Goal: Task Accomplishment & Management: Use online tool/utility

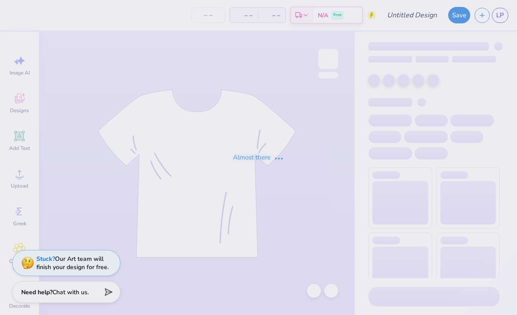
type input "PREOPT"
type input "15"
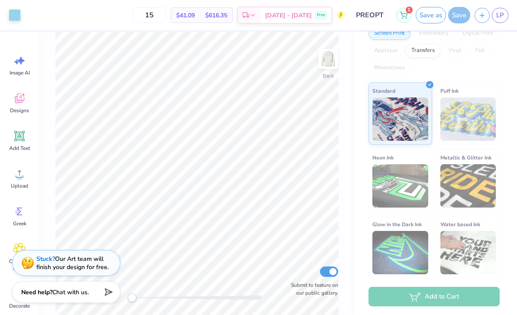
scroll to position [134, 0]
click at [460, 13] on div "Save" at bounding box center [459, 15] width 22 height 16
click at [460, 16] on div "Save" at bounding box center [459, 15] width 22 height 16
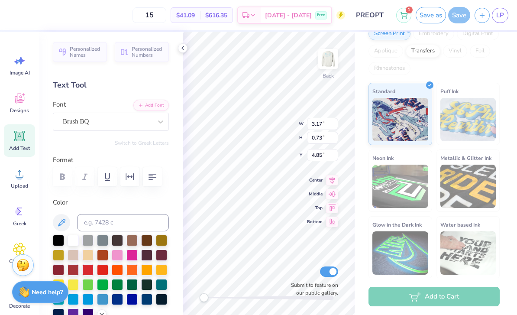
click at [408, 74] on div "Screen Print Embroidery Digital Print Applique Transfers Vinyl Foil Rhinestones" at bounding box center [434, 51] width 131 height 48
click at [442, 66] on div "Screen Print Embroidery Digital Print Applique Transfers Vinyl Foil Rhinestones" at bounding box center [434, 51] width 131 height 48
click at [185, 51] on icon at bounding box center [182, 48] width 7 height 7
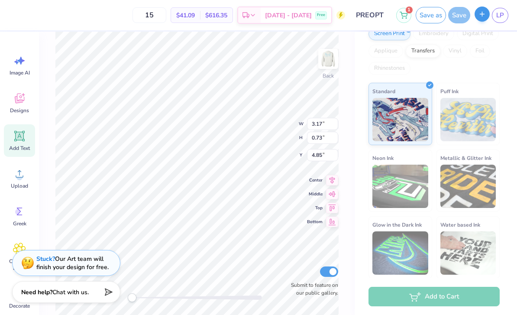
click at [479, 15] on icon "button" at bounding box center [482, 13] width 7 height 7
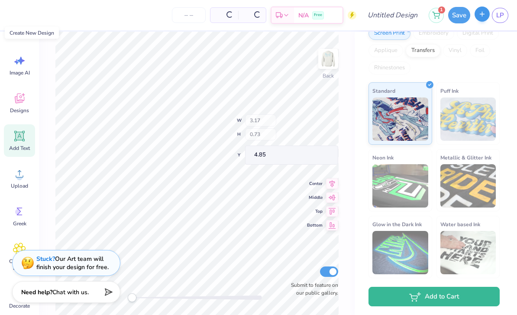
scroll to position [120, 0]
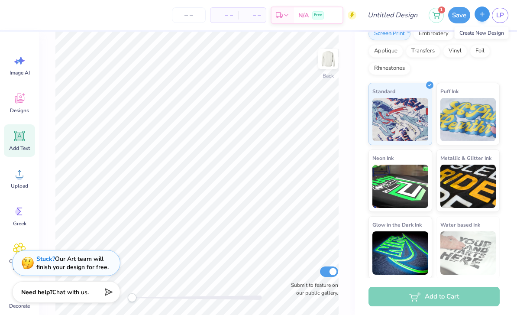
click at [480, 15] on icon "button" at bounding box center [482, 13] width 7 height 7
click at [484, 15] on icon "button" at bounding box center [482, 13] width 7 height 7
click at [483, 17] on icon "button" at bounding box center [482, 13] width 7 height 7
click at [440, 14] on icon at bounding box center [436, 13] width 8 height 7
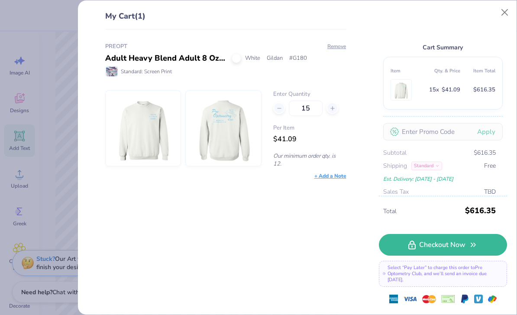
click at [222, 118] on img at bounding box center [224, 128] width 62 height 75
click at [152, 145] on img at bounding box center [143, 128] width 62 height 75
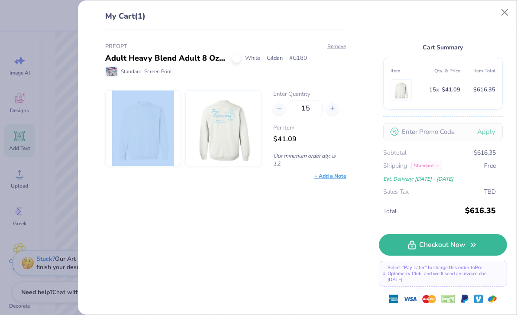
click at [152, 145] on img at bounding box center [143, 128] width 62 height 75
click at [159, 144] on img at bounding box center [143, 128] width 62 height 75
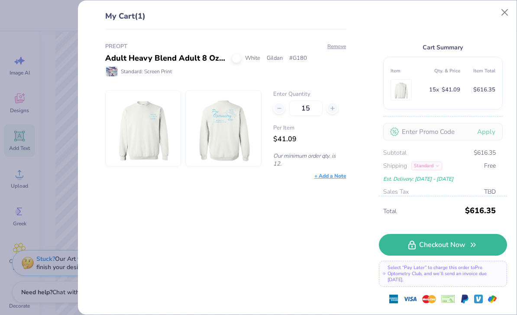
click at [226, 143] on img at bounding box center [224, 128] width 62 height 75
click at [508, 11] on button "Close" at bounding box center [505, 12] width 16 height 16
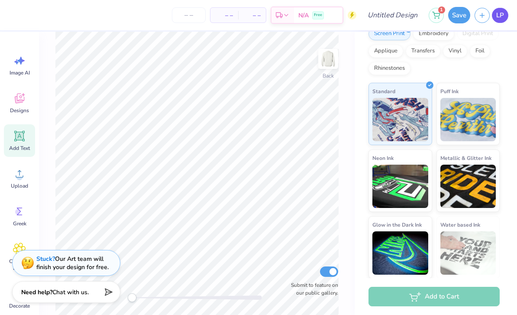
click at [504, 19] on span "LP" at bounding box center [500, 15] width 8 height 10
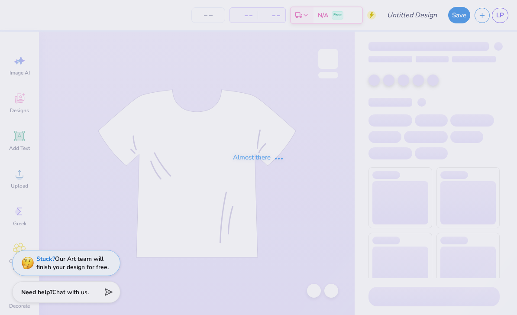
type input "PREOPT"
type input "15"
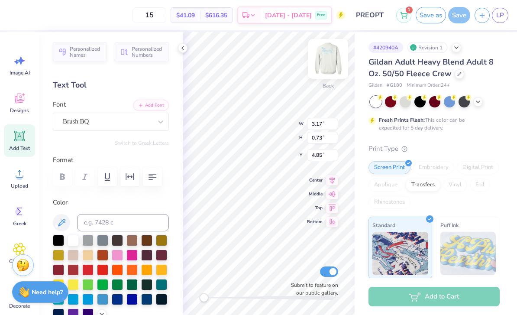
type input "3.91"
type input "1.53"
type input "3.07"
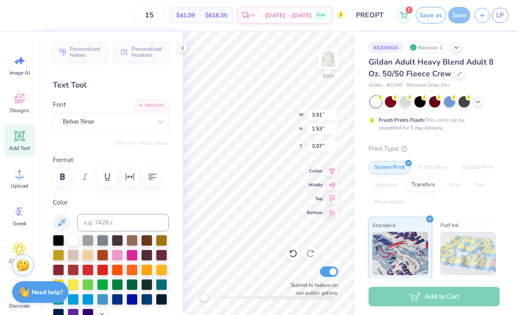
click at [455, 24] on div "1 Save as Save LP" at bounding box center [456, 15] width 121 height 30
click at [455, 19] on div "Save" at bounding box center [459, 15] width 22 height 16
click at [456, 17] on div "Save" at bounding box center [459, 15] width 22 height 16
click at [181, 49] on icon at bounding box center [182, 48] width 7 height 7
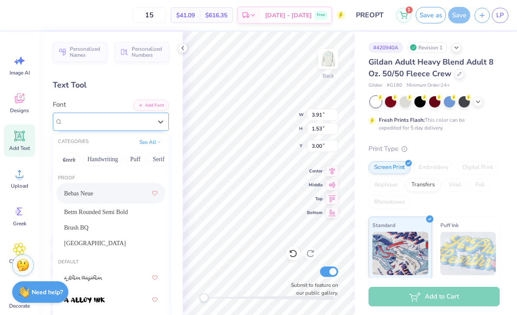
click at [80, 125] on div at bounding box center [107, 122] width 89 height 12
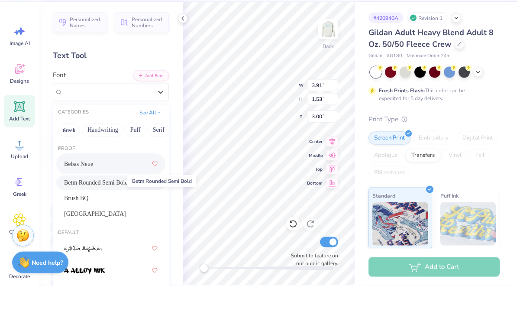
click at [84, 207] on span "Betm Rounded Semi Bold" at bounding box center [96, 211] width 64 height 9
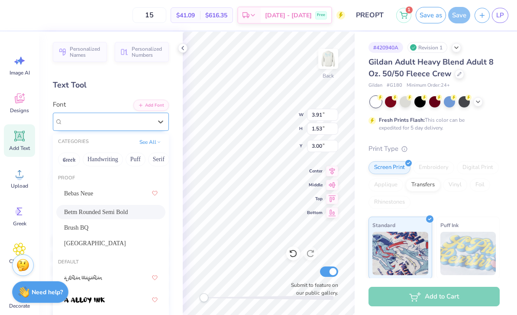
click at [100, 125] on span "Betm Rounded Semi Bold" at bounding box center [97, 121] width 68 height 10
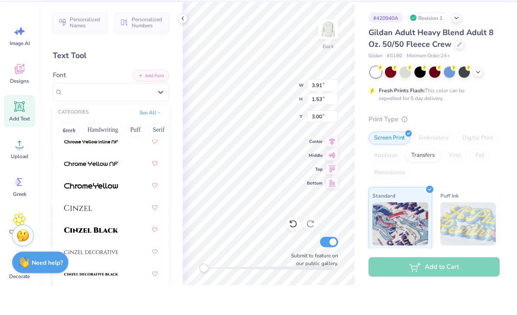
scroll to position [1477, 0]
click at [91, 278] on img at bounding box center [91, 281] width 54 height 6
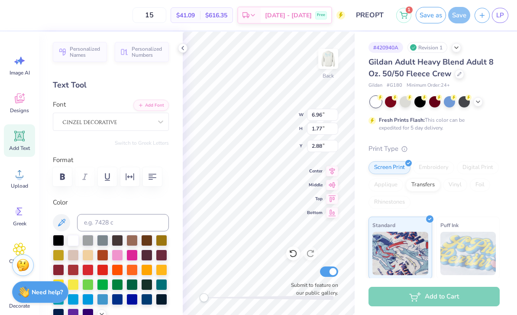
click at [117, 131] on div "Personalized Names Personalized Numbers Text Tool Add Font Font Switch to Greek…" at bounding box center [111, 173] width 144 height 283
click at [94, 114] on div at bounding box center [111, 122] width 116 height 18
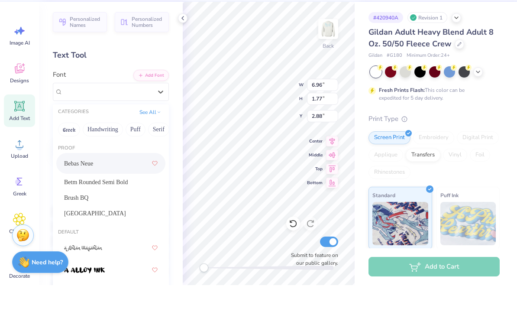
click at [90, 185] on div "Bebas Neue" at bounding box center [111, 193] width 94 height 16
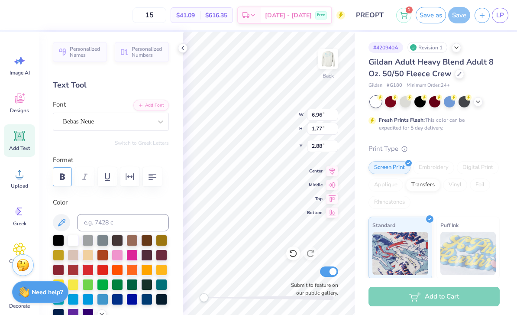
click at [61, 180] on icon "button" at bounding box center [62, 176] width 10 height 10
click at [58, 177] on icon "button" at bounding box center [62, 176] width 10 height 10
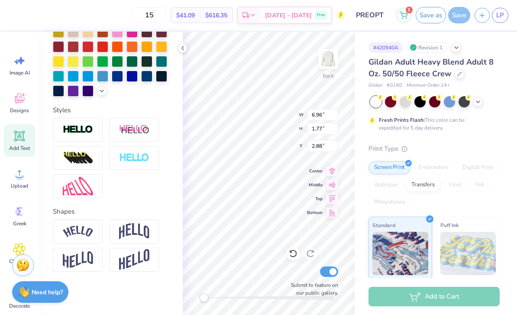
scroll to position [223, 0]
click at [127, 233] on img at bounding box center [134, 231] width 30 height 16
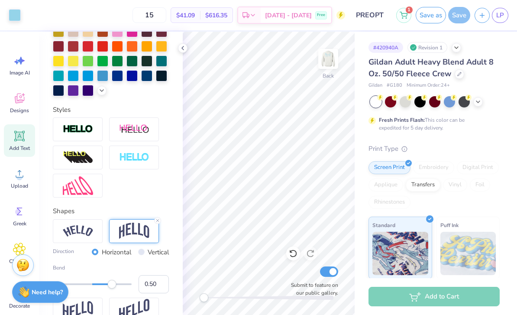
click at [466, 22] on div "Save" at bounding box center [459, 15] width 22 height 16
click at [459, 18] on div "Save" at bounding box center [459, 15] width 22 height 16
click at [181, 50] on icon at bounding box center [182, 48] width 7 height 7
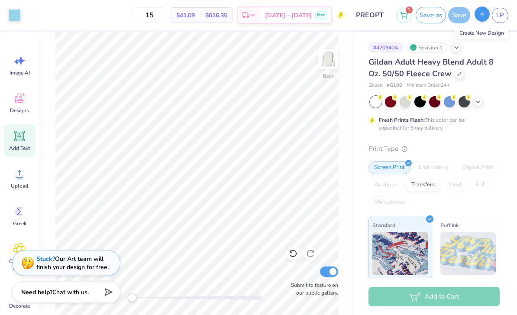
click at [483, 12] on icon "button" at bounding box center [482, 13] width 7 height 7
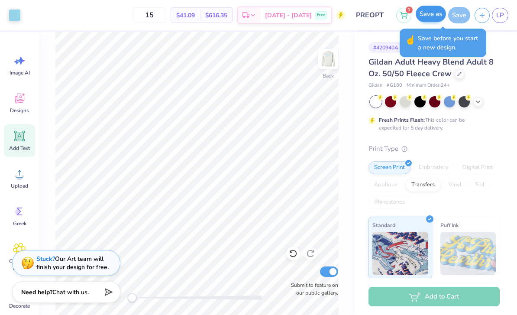
click at [431, 15] on button "Save as" at bounding box center [431, 14] width 30 height 16
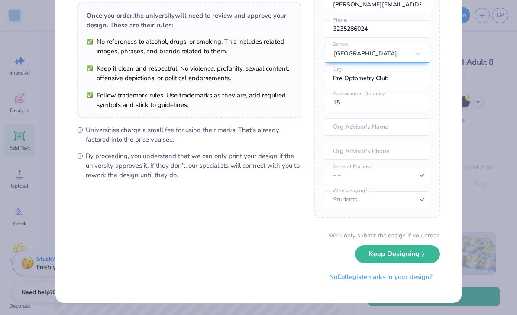
scroll to position [62, 0]
click at [394, 259] on button "Keep Designing" at bounding box center [397, 255] width 85 height 18
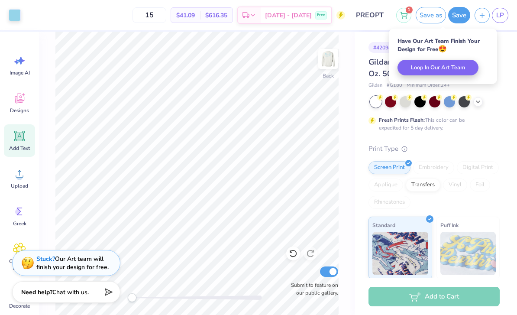
click at [514, 74] on div "# 420940A Revision 2 Gildan Adult Heavy Blend Adult 8 Oz. 50/50 Fleece Crew Gil…" at bounding box center [436, 222] width 162 height 381
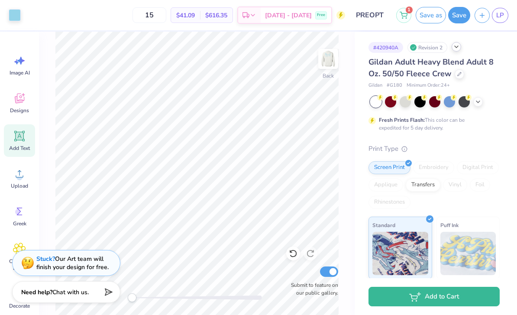
click at [454, 45] on icon at bounding box center [456, 46] width 7 height 7
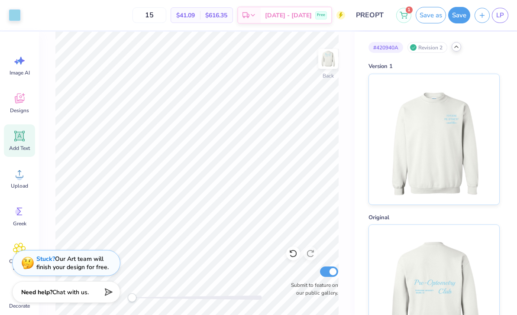
click at [454, 46] on icon at bounding box center [456, 46] width 7 height 7
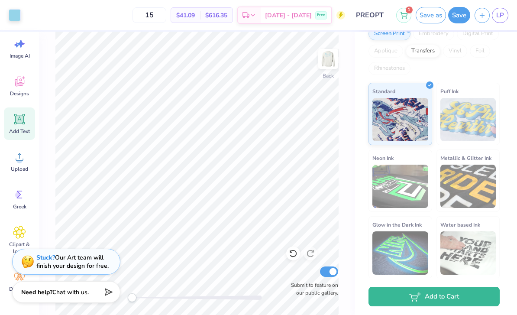
scroll to position [17, 0]
click at [369, 14] on input "PREOPT" at bounding box center [370, 14] width 42 height 17
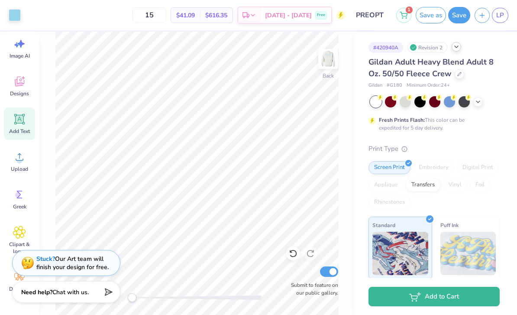
scroll to position [0, 0]
click at [456, 49] on icon at bounding box center [456, 46] width 7 height 7
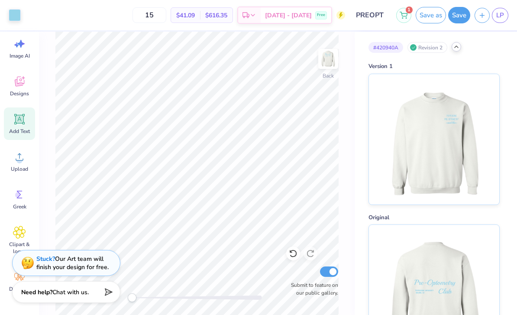
click at [456, 49] on icon at bounding box center [456, 46] width 7 height 7
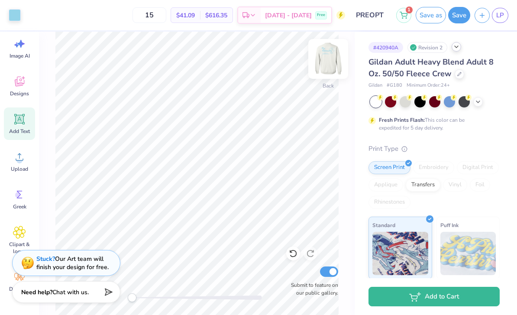
click at [334, 60] on img at bounding box center [328, 59] width 35 height 35
click at [457, 16] on button "Save" at bounding box center [459, 14] width 22 height 16
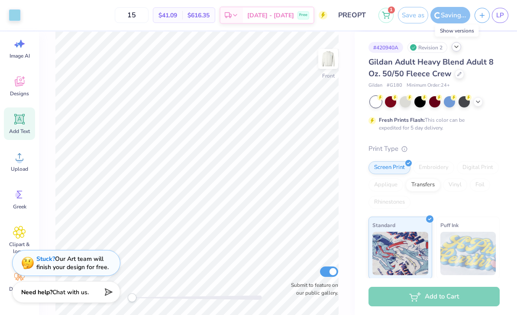
click at [458, 47] on icon at bounding box center [456, 46] width 7 height 7
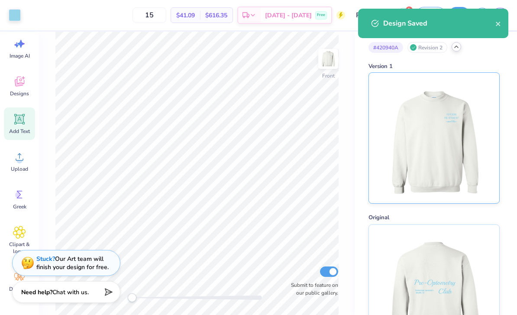
click at [443, 134] on img at bounding box center [433, 138] width 107 height 130
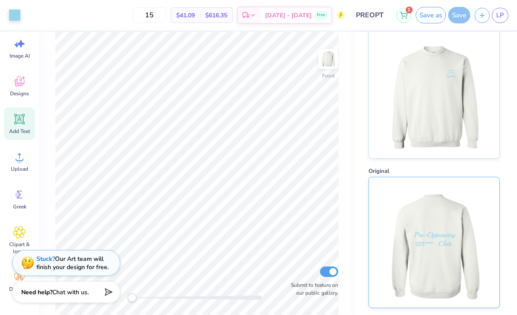
scroll to position [46, 0]
click at [437, 220] on img at bounding box center [433, 243] width 107 height 130
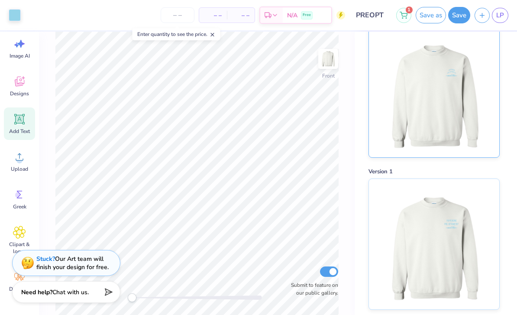
click at [425, 90] on img at bounding box center [433, 92] width 107 height 130
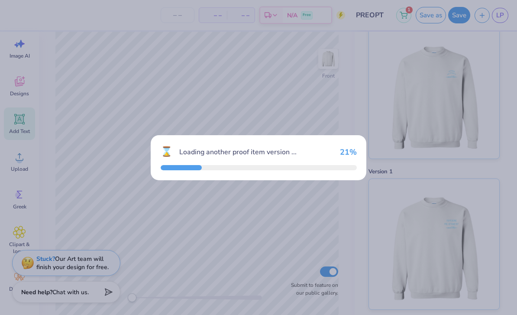
type input "15"
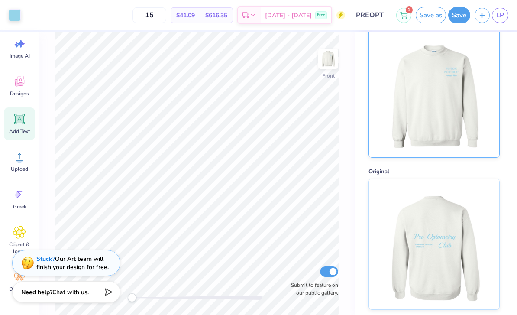
click at [448, 136] on img at bounding box center [433, 92] width 107 height 130
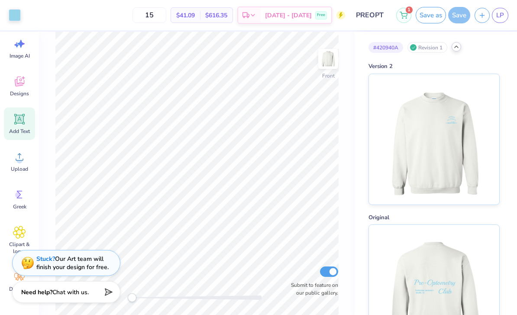
click at [441, 49] on div "Revision 1" at bounding box center [427, 47] width 40 height 11
click at [452, 47] on div "# 420940A Revision 1" at bounding box center [434, 47] width 131 height 11
click at [457, 49] on icon at bounding box center [456, 46] width 7 height 7
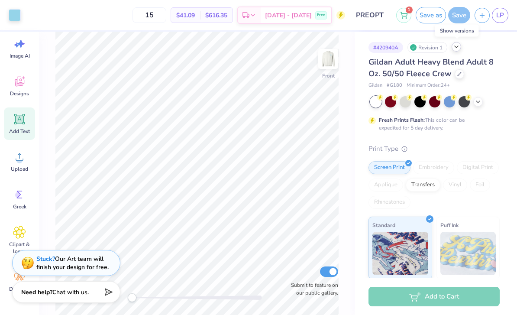
click at [456, 50] on div at bounding box center [457, 47] width 10 height 10
